Goal: Task Accomplishment & Management: Manage account settings

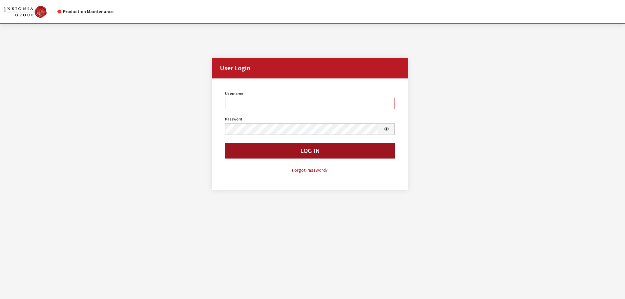
type input "bgulbrandson"
click at [301, 152] on button "Log In" at bounding box center [310, 151] width 170 height 16
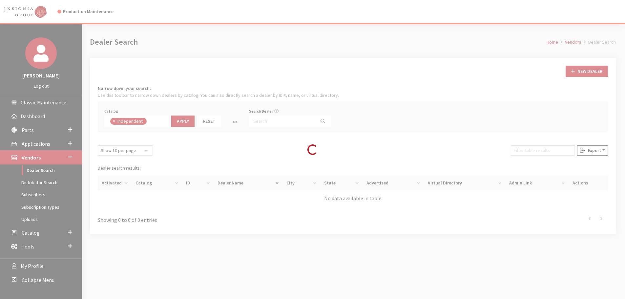
scroll to position [48, 0]
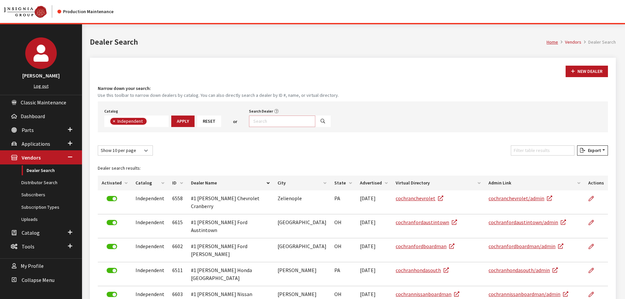
drag, startPoint x: 280, startPoint y: 122, endPoint x: 280, endPoint y: 126, distance: 4.3
click at [280, 122] on input "Search Dealer" at bounding box center [282, 121] width 66 height 11
type input "elco"
click at [319, 120] on button "Search" at bounding box center [323, 121] width 16 height 11
select select
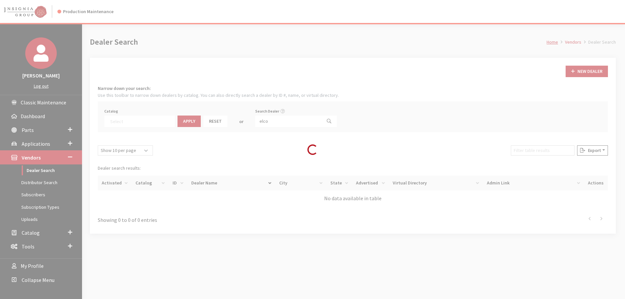
scroll to position [69, 0]
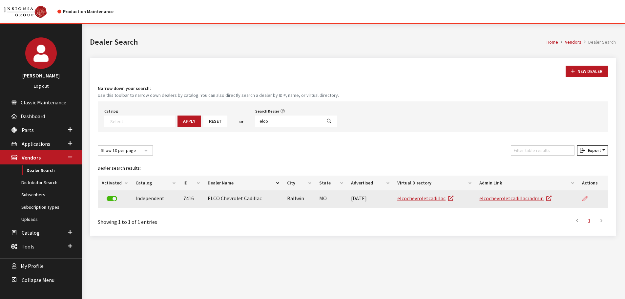
click at [586, 199] on icon at bounding box center [585, 198] width 5 height 5
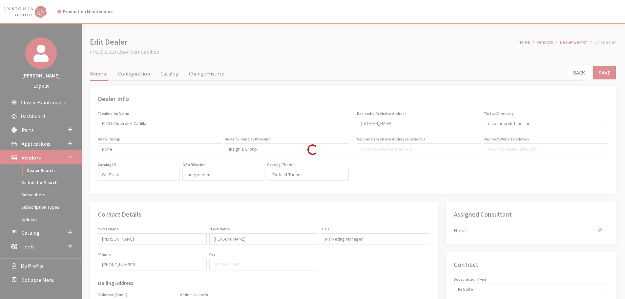
type input "499.00"
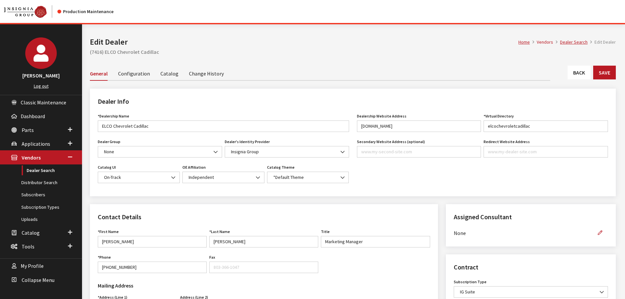
click at [165, 74] on link "Catalog" at bounding box center [169, 73] width 18 height 14
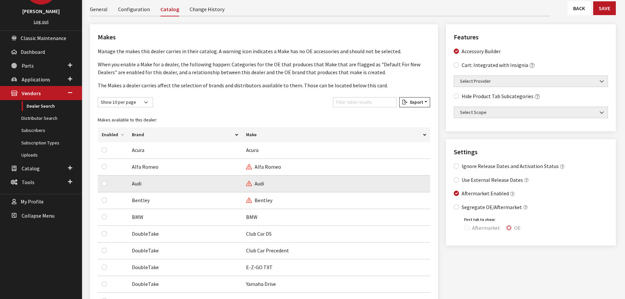
scroll to position [66, 0]
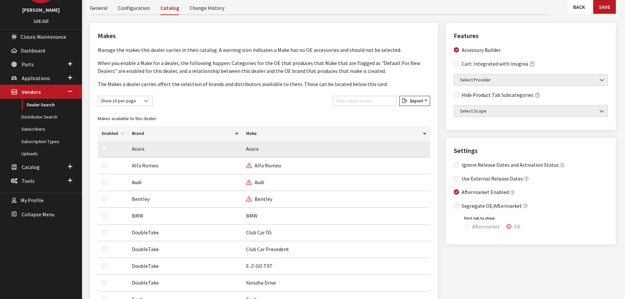
drag, startPoint x: 101, startPoint y: 150, endPoint x: 101, endPoint y: 154, distance: 3.9
click at [101, 151] on td at bounding box center [113, 149] width 30 height 17
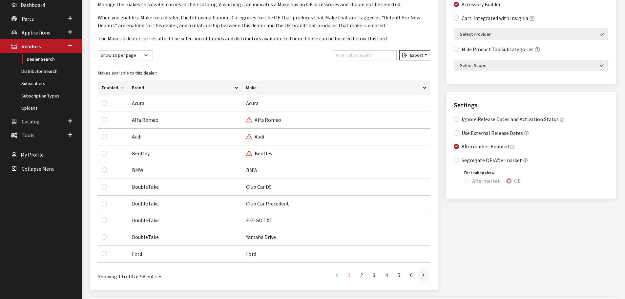
scroll to position [164, 0]
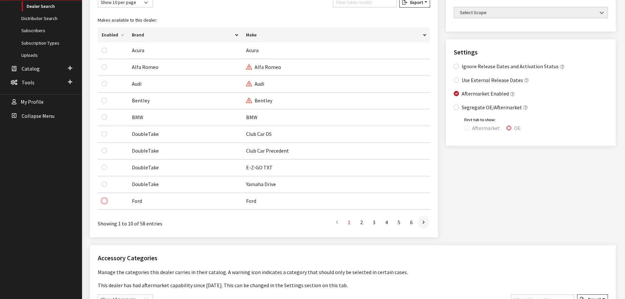
click at [105, 200] on input "checkbox" at bounding box center [104, 200] width 5 height 5
checkbox input "true"
drag, startPoint x: 102, startPoint y: 49, endPoint x: 106, endPoint y: 55, distance: 6.8
click at [102, 49] on input "checkbox" at bounding box center [104, 50] width 5 height 5
checkbox input "true"
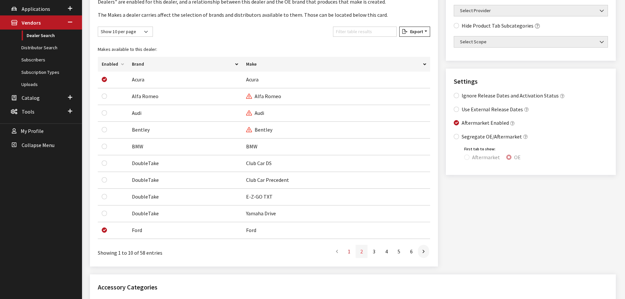
scroll to position [98, 0]
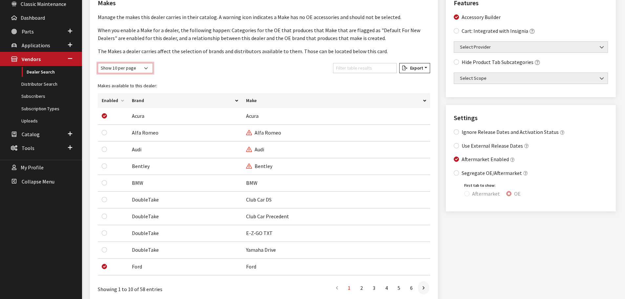
click at [134, 65] on select "Show 10 per page Show 25 per page Show 50 per page Show 100 per page Show 1000 …" at bounding box center [125, 68] width 55 height 10
select select "100"
click at [98, 63] on select "Show 10 per page Show 25 per page Show 50 per page Show 100 per page Show 1000 …" at bounding box center [125, 68] width 55 height 10
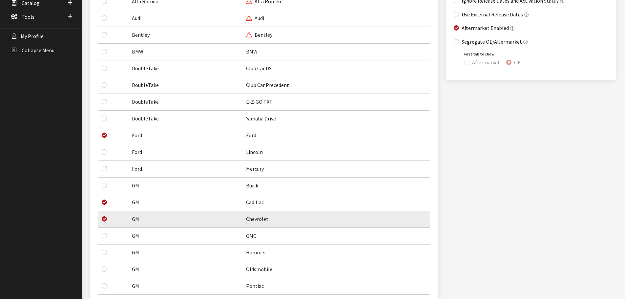
scroll to position [295, 0]
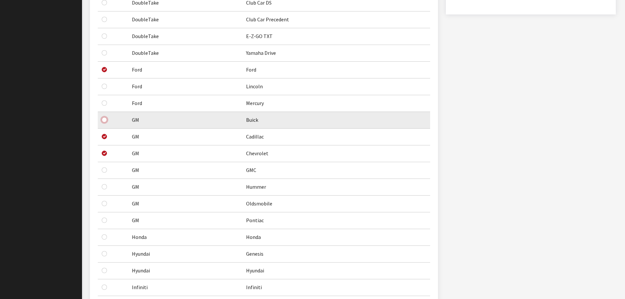
click at [104, 118] on input "checkbox" at bounding box center [104, 119] width 5 height 5
checkbox input "true"
click at [105, 168] on input "checkbox" at bounding box center [104, 169] width 5 height 5
checkbox input "true"
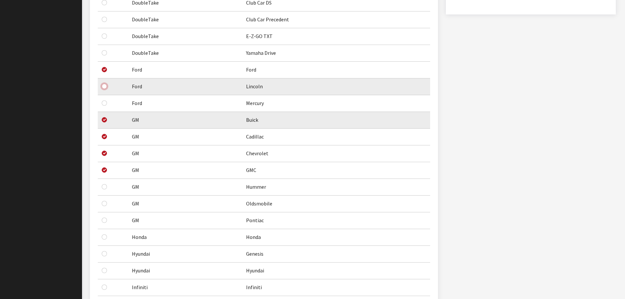
click at [104, 85] on input "checkbox" at bounding box center [104, 86] width 5 height 5
checkbox input "true"
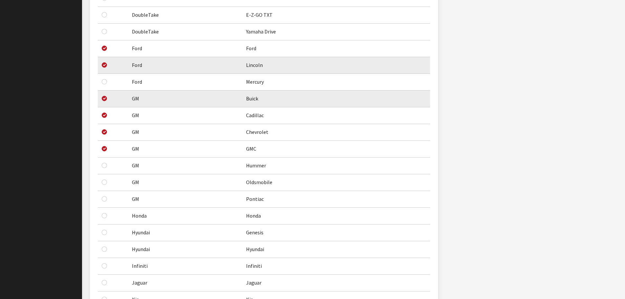
scroll to position [328, 0]
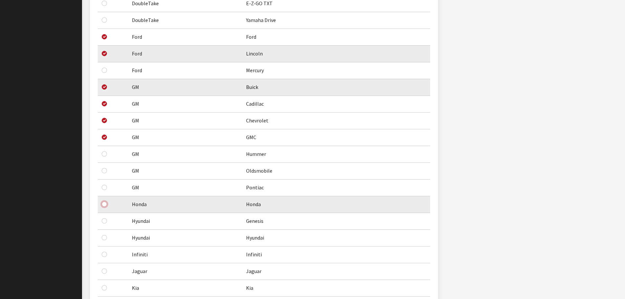
click at [104, 204] on input "checkbox" at bounding box center [104, 204] width 5 height 5
checkbox input "true"
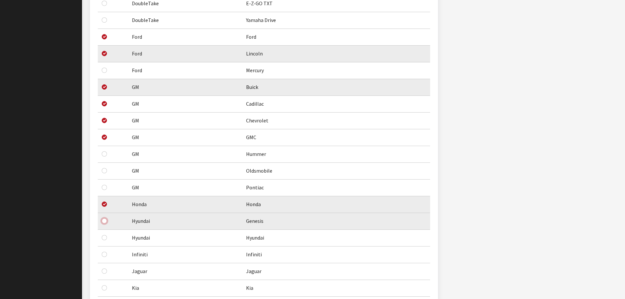
click at [103, 221] on input "checkbox" at bounding box center [104, 220] width 5 height 5
checkbox input "true"
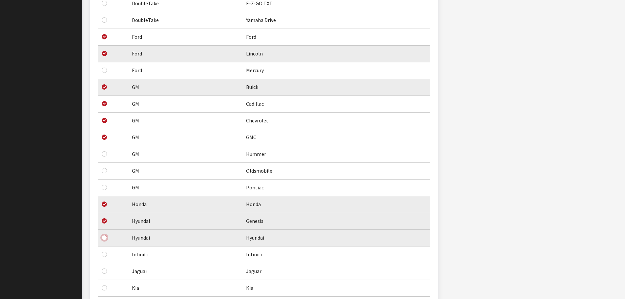
click at [105, 237] on input "checkbox" at bounding box center [104, 237] width 5 height 5
checkbox input "true"
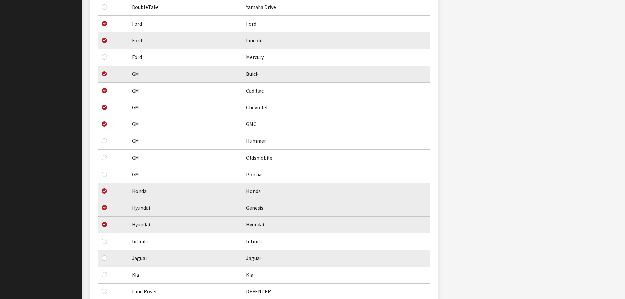
scroll to position [361, 0]
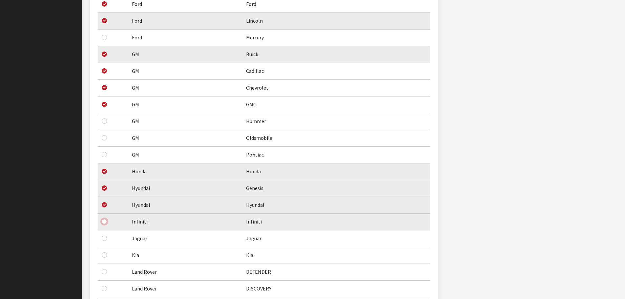
click at [106, 221] on input "checkbox" at bounding box center [104, 221] width 5 height 5
checkbox input "true"
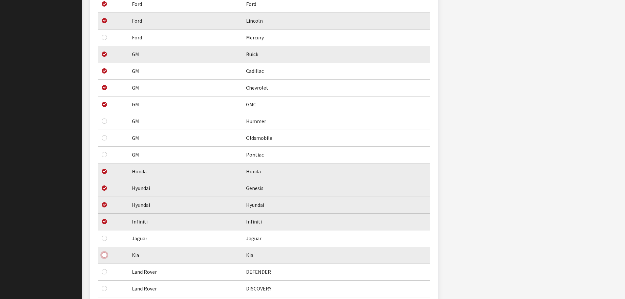
click at [104, 255] on input "checkbox" at bounding box center [104, 254] width 5 height 5
checkbox input "true"
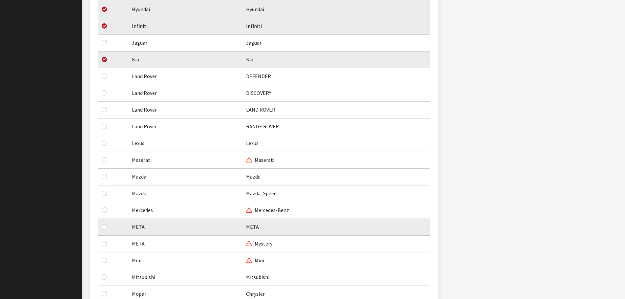
scroll to position [558, 0]
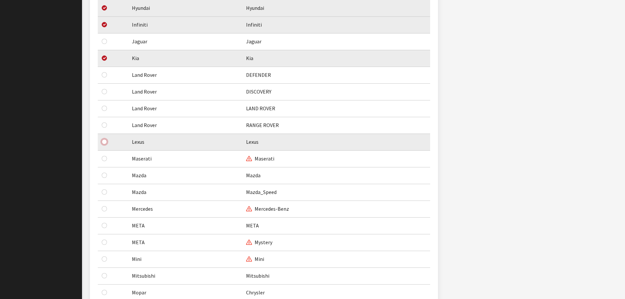
click at [105, 142] on input "checkbox" at bounding box center [104, 141] width 5 height 5
checkbox input "true"
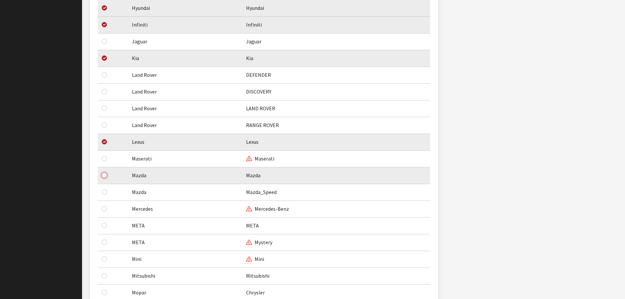
click at [106, 176] on input "checkbox" at bounding box center [104, 175] width 5 height 5
checkbox input "true"
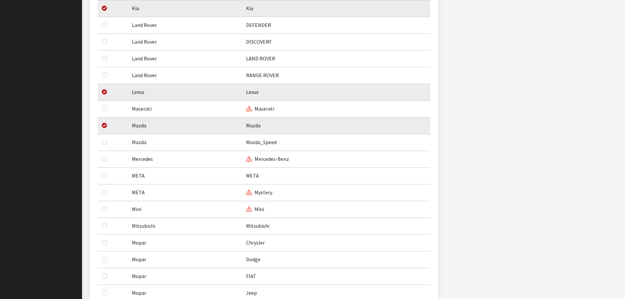
scroll to position [656, 0]
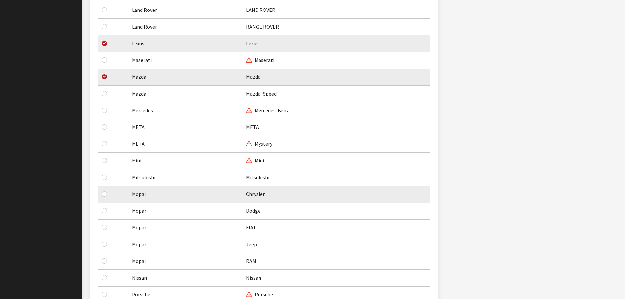
drag, startPoint x: 102, startPoint y: 192, endPoint x: 105, endPoint y: 195, distance: 4.7
click at [102, 192] on div at bounding box center [110, 194] width 16 height 8
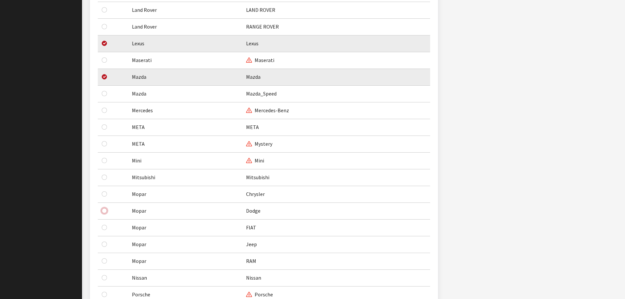
click at [105, 211] on input "checkbox" at bounding box center [104, 210] width 5 height 5
checkbox input "true"
click at [103, 192] on input "checkbox" at bounding box center [104, 193] width 5 height 5
checkbox input "true"
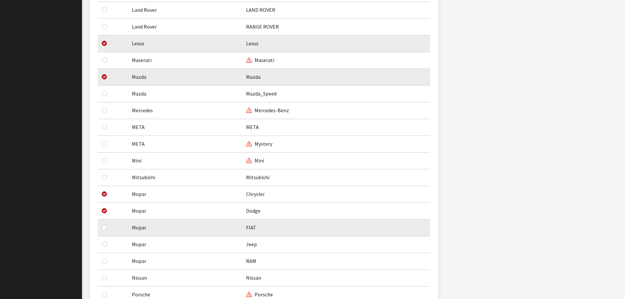
drag, startPoint x: 107, startPoint y: 230, endPoint x: 106, endPoint y: 225, distance: 4.6
click at [106, 225] on div at bounding box center [110, 228] width 16 height 8
click at [104, 228] on input "checkbox" at bounding box center [104, 227] width 5 height 5
checkbox input "true"
click at [103, 246] on input "checkbox" at bounding box center [104, 244] width 5 height 5
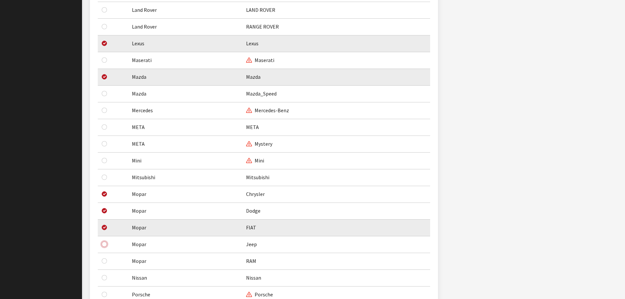
checkbox input "true"
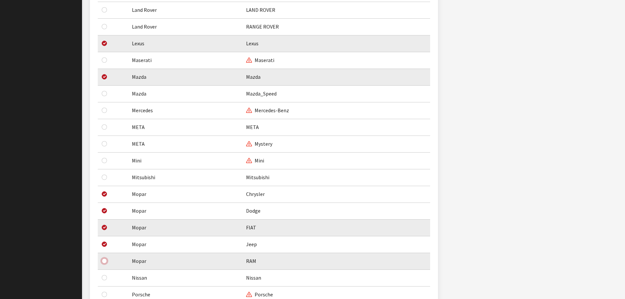
click at [104, 262] on input "checkbox" at bounding box center [104, 260] width 5 height 5
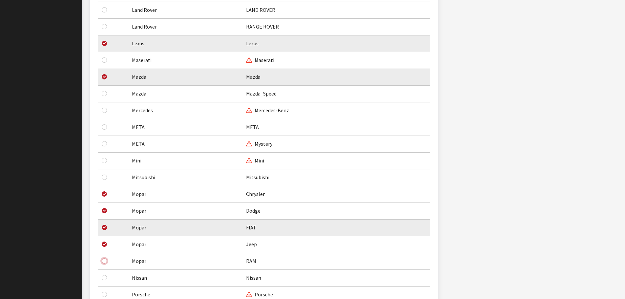
checkbox input "true"
click at [101, 278] on td at bounding box center [113, 278] width 30 height 17
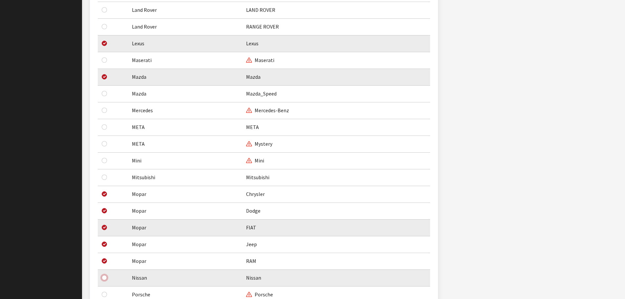
click at [104, 278] on input "checkbox" at bounding box center [104, 277] width 5 height 5
checkbox input "true"
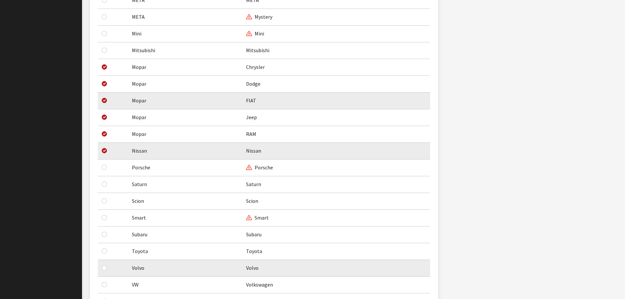
scroll to position [820, 0]
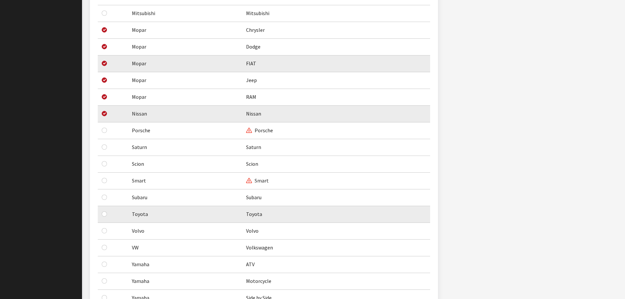
click at [103, 216] on td at bounding box center [113, 214] width 30 height 17
click at [104, 214] on input "checkbox" at bounding box center [104, 213] width 5 height 5
checkbox input "true"
click at [102, 246] on input "checkbox" at bounding box center [104, 247] width 5 height 5
checkbox input "true"
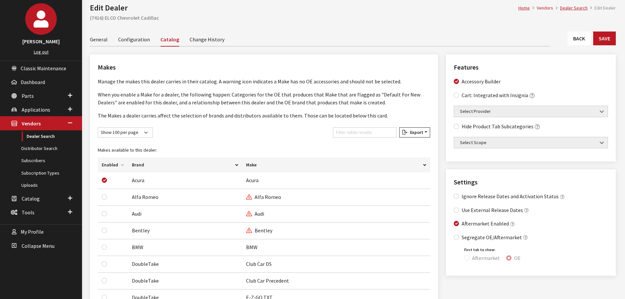
scroll to position [0, 0]
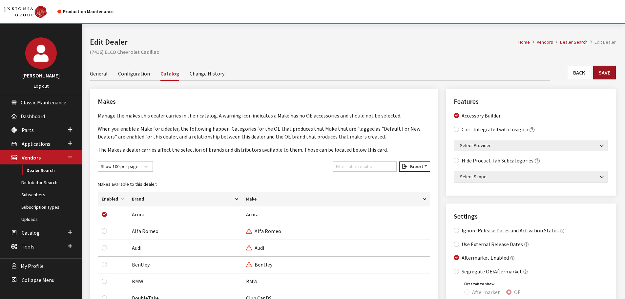
click at [605, 73] on button "Save" at bounding box center [604, 73] width 23 height 14
